Goal: Task Accomplishment & Management: Manage account settings

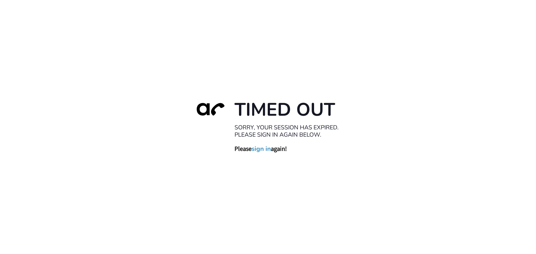
click at [261, 151] on link "sign in" at bounding box center [260, 149] width 19 height 8
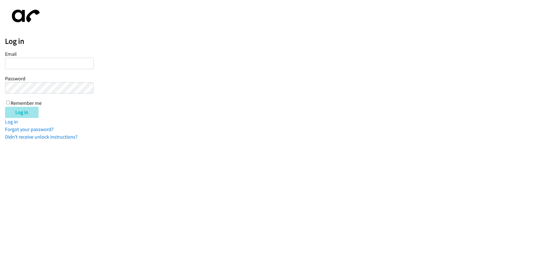
type input "[PERSON_NAME][EMAIL_ADDRESS][DOMAIN_NAME]"
click at [19, 117] on input "Log in" at bounding box center [21, 112] width 33 height 11
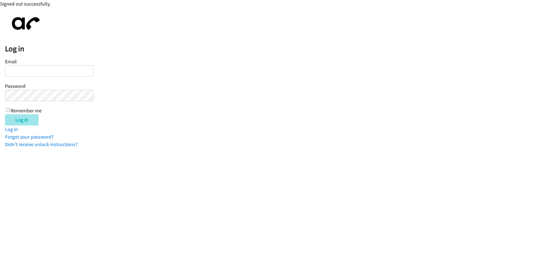
type input "[PERSON_NAME][EMAIL_ADDRESS][DOMAIN_NAME]"
click at [22, 118] on input "Log in" at bounding box center [21, 119] width 33 height 11
type input "jotero@lendingpoint.com"
click at [27, 120] on input "Log in" at bounding box center [21, 119] width 33 height 11
